Goal: Information Seeking & Learning: Learn about a topic

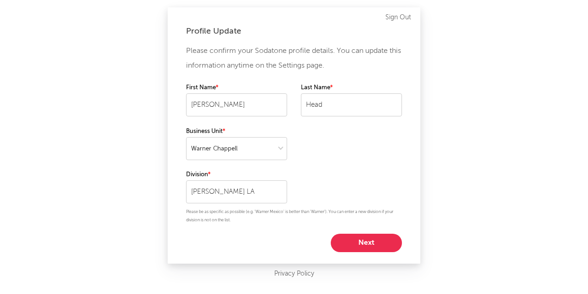
select select "warner_chappell"
click at [366, 242] on button "Next" at bounding box center [366, 243] width 71 height 18
select select "other"
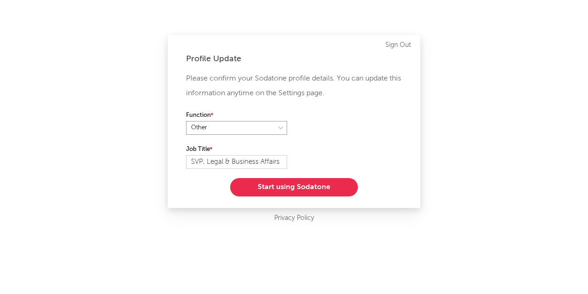
click at [279, 126] on select at bounding box center [236, 128] width 101 height 14
click at [294, 187] on button "Start using Sodatone" at bounding box center [294, 187] width 128 height 18
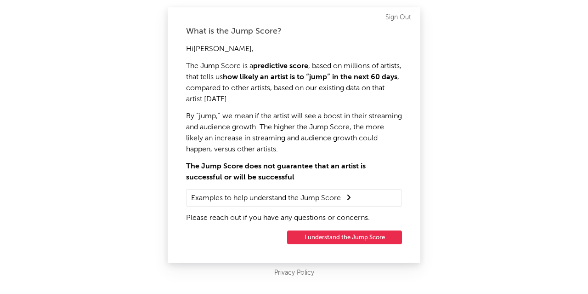
click at [339, 238] on button "I understand the Jump Score" at bounding box center [344, 237] width 115 height 14
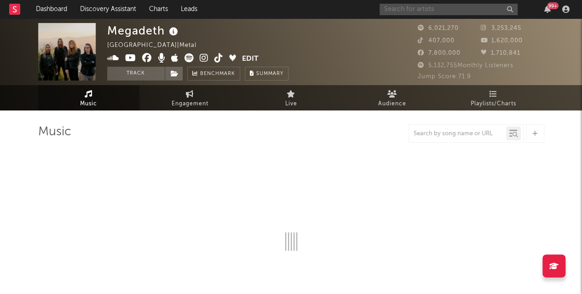
click at [408, 11] on input "text" at bounding box center [448, 9] width 138 height 11
select select "6m"
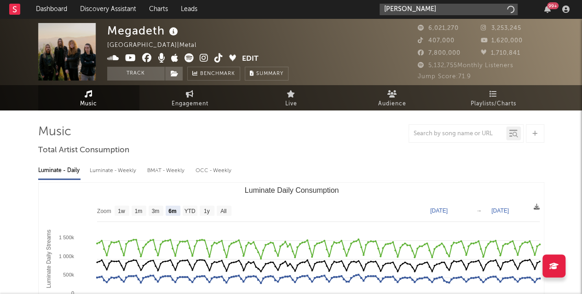
type input "[PERSON_NAME]"
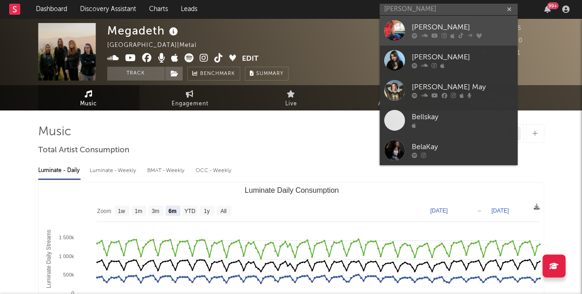
click at [416, 23] on div "[PERSON_NAME]" at bounding box center [461, 27] width 101 height 11
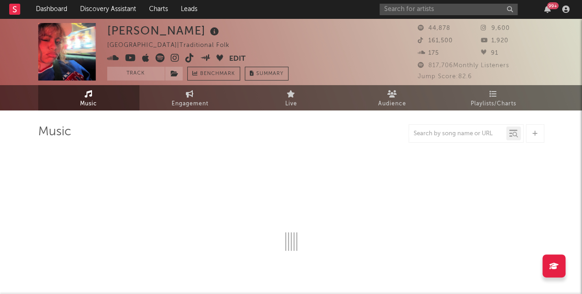
select select "1w"
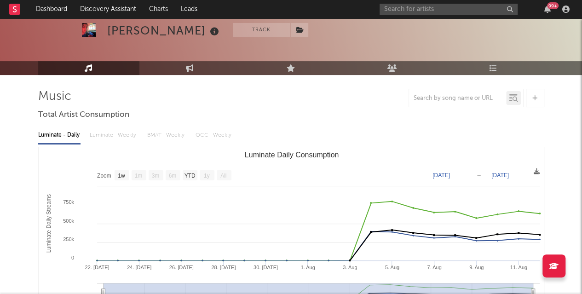
scroll to position [40, 0]
